Goal: Task Accomplishment & Management: Use online tool/utility

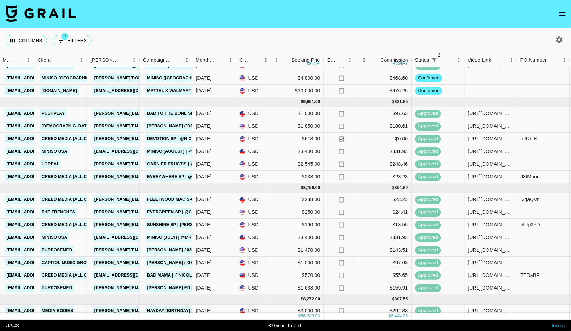
scroll to position [0, 199]
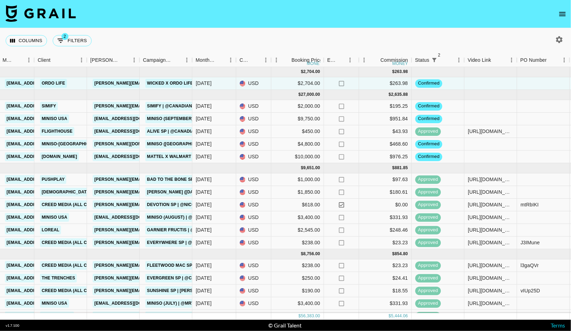
click at [562, 40] on icon "button" at bounding box center [559, 39] width 7 height 7
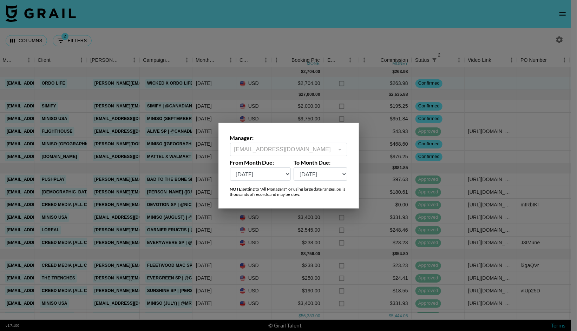
click at [270, 171] on select "[DATE] Aug '[DATE] Jun '[DATE] Apr '[DATE] Feb '[DATE] Dec '[DATE] Oct '[DATE] …" at bounding box center [260, 174] width 61 height 13
select select "[DATE]"
click at [230, 168] on select "[DATE] Aug '[DATE] Jun '[DATE] Apr '[DATE] Feb '[DATE] Dec '[DATE] Oct '[DATE] …" at bounding box center [260, 174] width 61 height 13
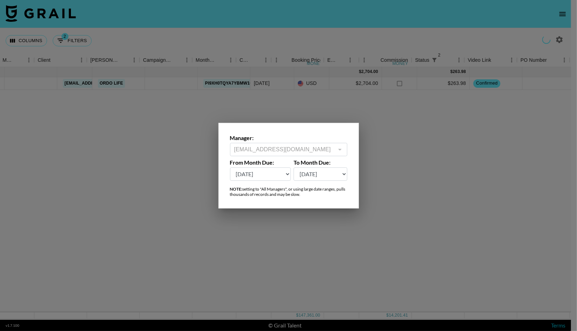
click at [262, 20] on div at bounding box center [288, 165] width 577 height 331
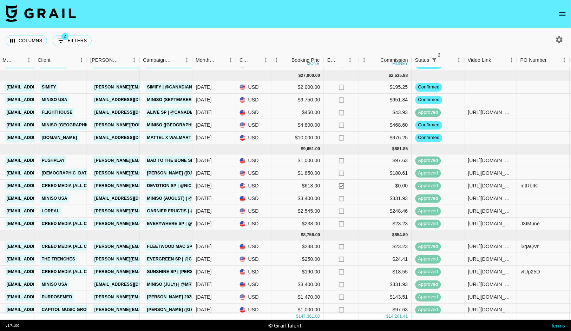
scroll to position [8, 199]
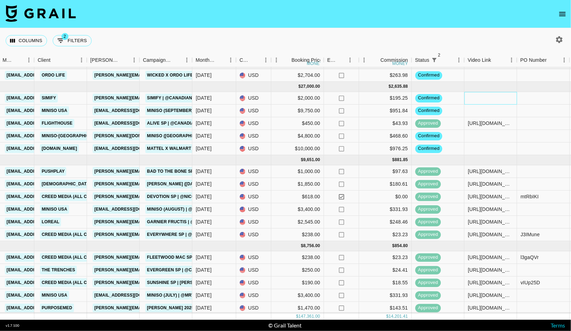
click at [490, 97] on div at bounding box center [491, 98] width 53 height 13
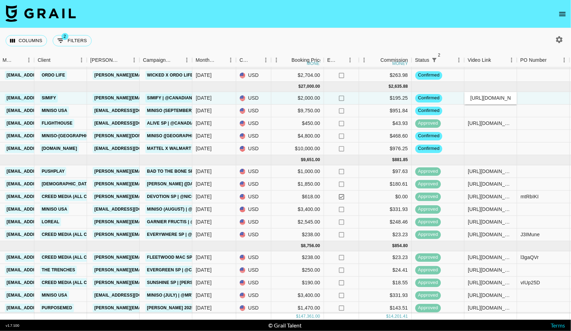
scroll to position [0, 123]
type input "[URL][DOMAIN_NAME]"
click at [505, 41] on div "Columns 2 Filters + Booking" at bounding box center [285, 40] width 571 height 25
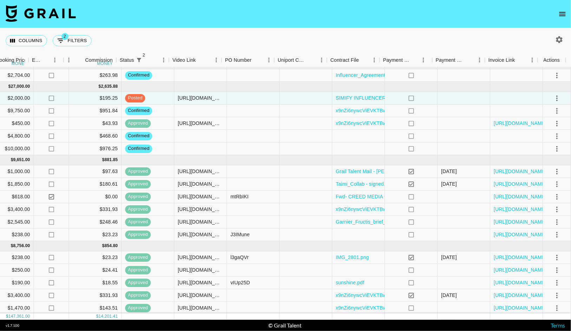
scroll to position [8, 495]
click at [553, 98] on icon "select merge strategy" at bounding box center [557, 98] width 8 height 8
click at [541, 162] on div "Approve" at bounding box center [541, 164] width 21 height 8
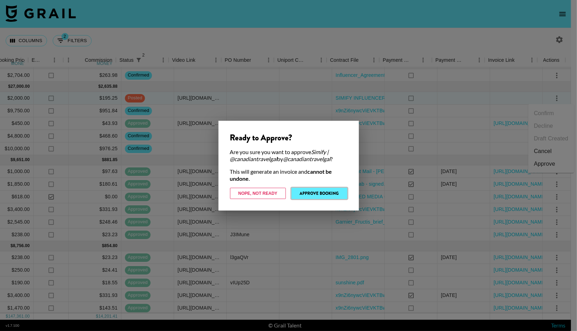
click at [323, 192] on button "Approve Booking" at bounding box center [320, 193] width 56 height 11
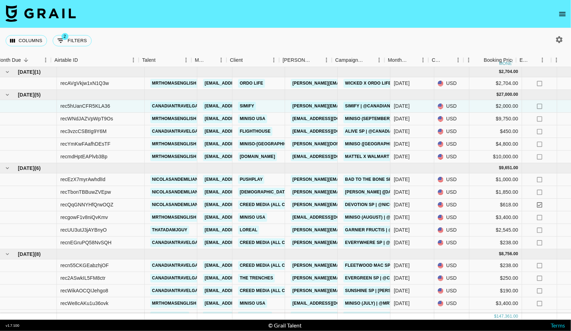
scroll to position [0, 0]
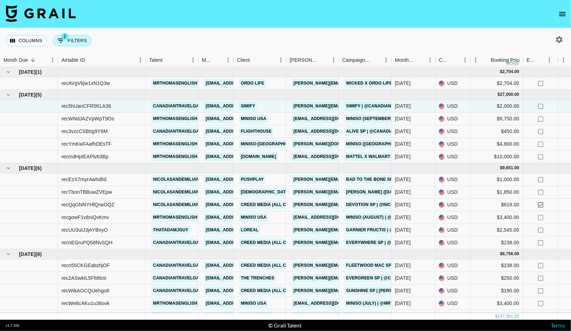
click at [70, 40] on button "2 Filters" at bounding box center [72, 40] width 39 height 11
select select "status"
select select "not"
select select "declined"
select select "status"
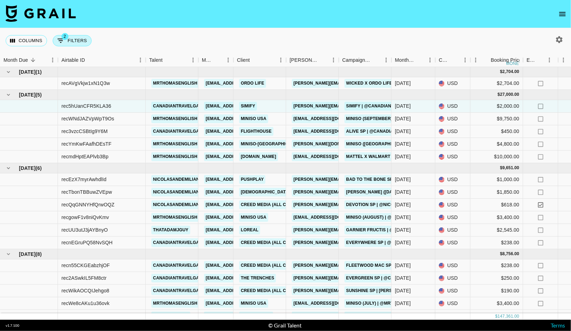
select select "not"
select select "cancelled"
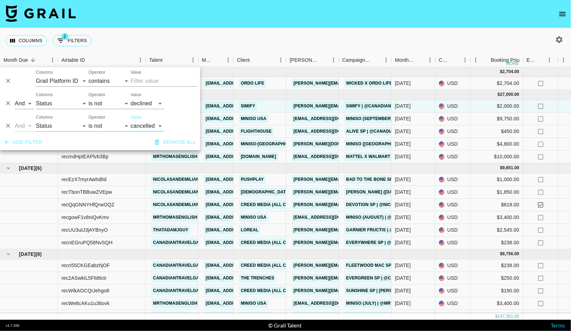
click at [33, 140] on button "Add filter" at bounding box center [23, 142] width 44 height 13
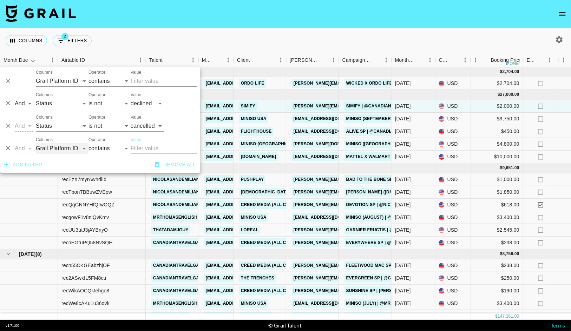
click at [67, 148] on select "Grail Platform ID Airtable ID Talent Manager Client [PERSON_NAME] Campaign (Typ…" at bounding box center [62, 148] width 53 height 11
select select "talentName"
click at [36, 143] on select "Grail Platform ID Airtable ID Talent Manager Client [PERSON_NAME] Campaign (Typ…" at bounding box center [62, 148] width 53 height 11
click at [142, 150] on input "Value" at bounding box center [164, 148] width 67 height 11
click at [115, 149] on select "contains equals starts with ends with is empty is not empty is any of" at bounding box center [110, 148] width 42 height 11
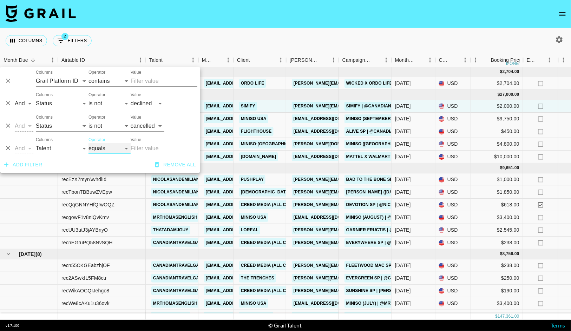
click at [89, 143] on select "contains equals starts with ends with is empty is not empty is any of" at bounding box center [110, 148] width 42 height 11
click at [119, 149] on select "contains equals starts with ends with is empty is not empty is any of" at bounding box center [110, 148] width 42 height 11
select select "contains"
click at [89, 143] on select "contains equals starts with ends with is empty is not empty is any of" at bounding box center [110, 148] width 42 height 11
click at [148, 146] on input "Value" at bounding box center [164, 148] width 67 height 11
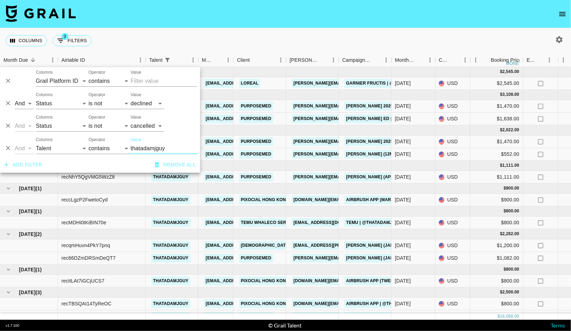
type input "thatadamjguy"
click at [187, 41] on div "Columns 3 Filters + Booking" at bounding box center [285, 40] width 571 height 25
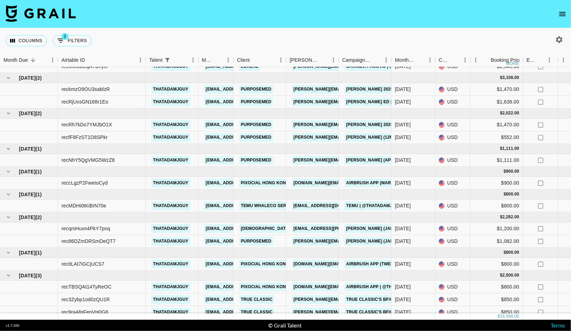
scroll to position [28, 0]
